Goal: Use online tool/utility: Utilize a website feature to perform a specific function

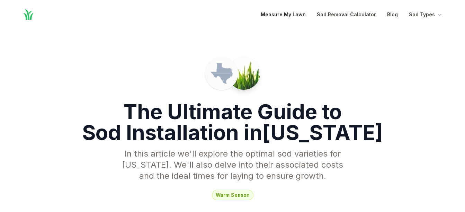
click at [279, 14] on link "Measure My Lawn" at bounding box center [283, 14] width 45 height 8
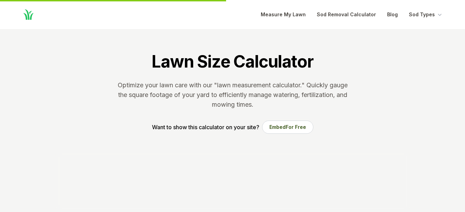
scroll to position [140, 0]
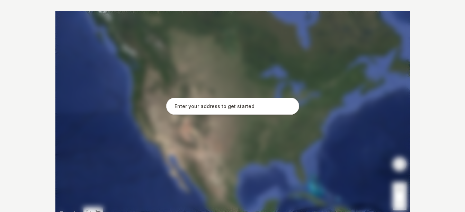
click at [229, 109] on input "text" at bounding box center [232, 106] width 133 height 17
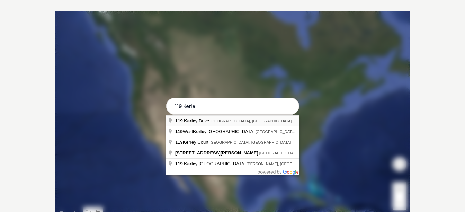
type input "[STREET_ADDRESS][PERSON_NAME][PERSON_NAME]"
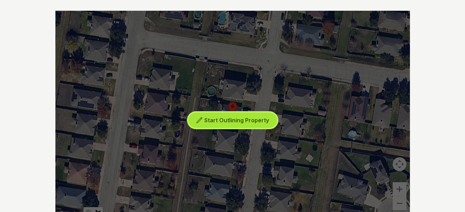
click at [231, 120] on span "Start Outlining Property" at bounding box center [236, 120] width 65 height 7
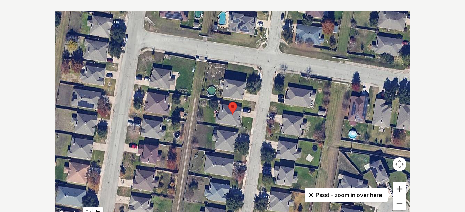
click at [393, 186] on button "Zoom in" at bounding box center [400, 189] width 14 height 14
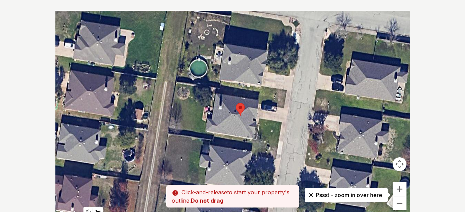
drag, startPoint x: 252, startPoint y: 117, endPoint x: 260, endPoint y: 118, distance: 8.4
click at [260, 118] on div at bounding box center [232, 115] width 355 height 208
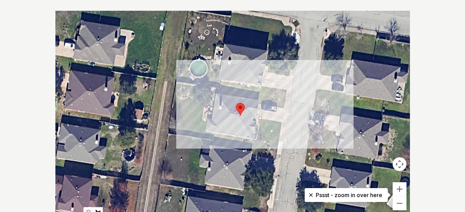
click at [283, 123] on div at bounding box center [232, 115] width 355 height 208
click at [282, 122] on div at bounding box center [232, 115] width 355 height 208
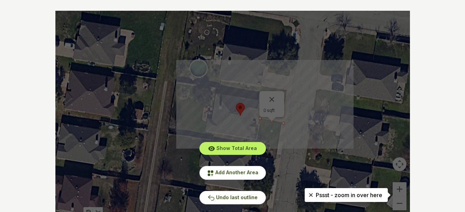
click at [271, 103] on div "Show Total Area Add Another Area Undo last outline" at bounding box center [232, 115] width 355 height 208
click at [247, 172] on span "Add Another Area" at bounding box center [236, 172] width 43 height 6
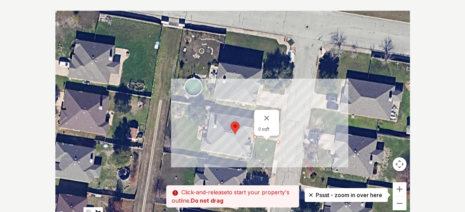
drag, startPoint x: 283, startPoint y: 123, endPoint x: 277, endPoint y: 142, distance: 19.9
click at [277, 142] on div at bounding box center [232, 115] width 355 height 208
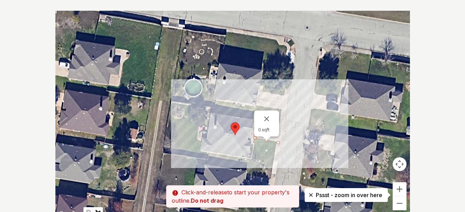
click at [227, 143] on div at bounding box center [232, 115] width 355 height 208
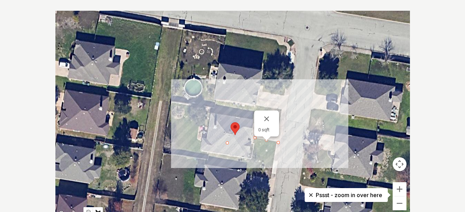
click at [263, 157] on div at bounding box center [232, 115] width 355 height 208
click at [265, 119] on button "Close" at bounding box center [266, 118] width 17 height 17
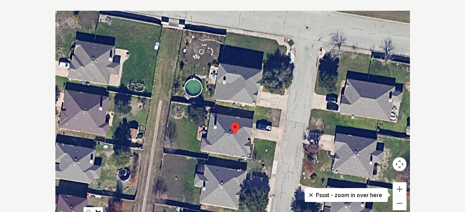
click at [254, 138] on div at bounding box center [232, 115] width 355 height 208
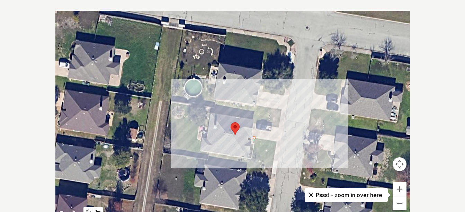
click at [277, 142] on div at bounding box center [232, 115] width 355 height 208
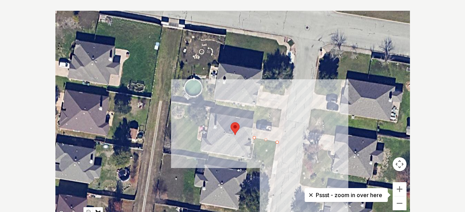
click at [272, 166] on div at bounding box center [232, 115] width 355 height 208
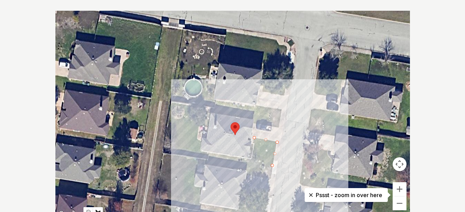
click at [249, 161] on div at bounding box center [232, 115] width 355 height 208
click at [255, 138] on div at bounding box center [232, 115] width 355 height 208
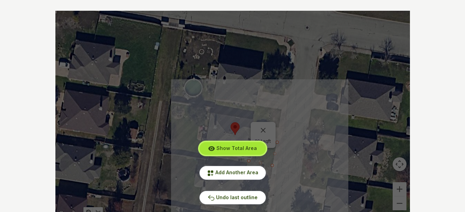
click at [255, 147] on span "Show Total Area" at bounding box center [236, 148] width 41 height 6
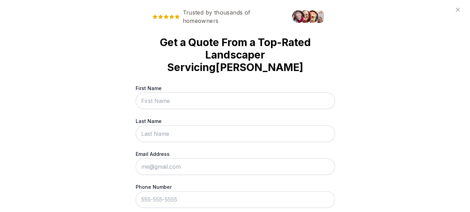
scroll to position [0, 0]
